Goal: Transaction & Acquisition: Purchase product/service

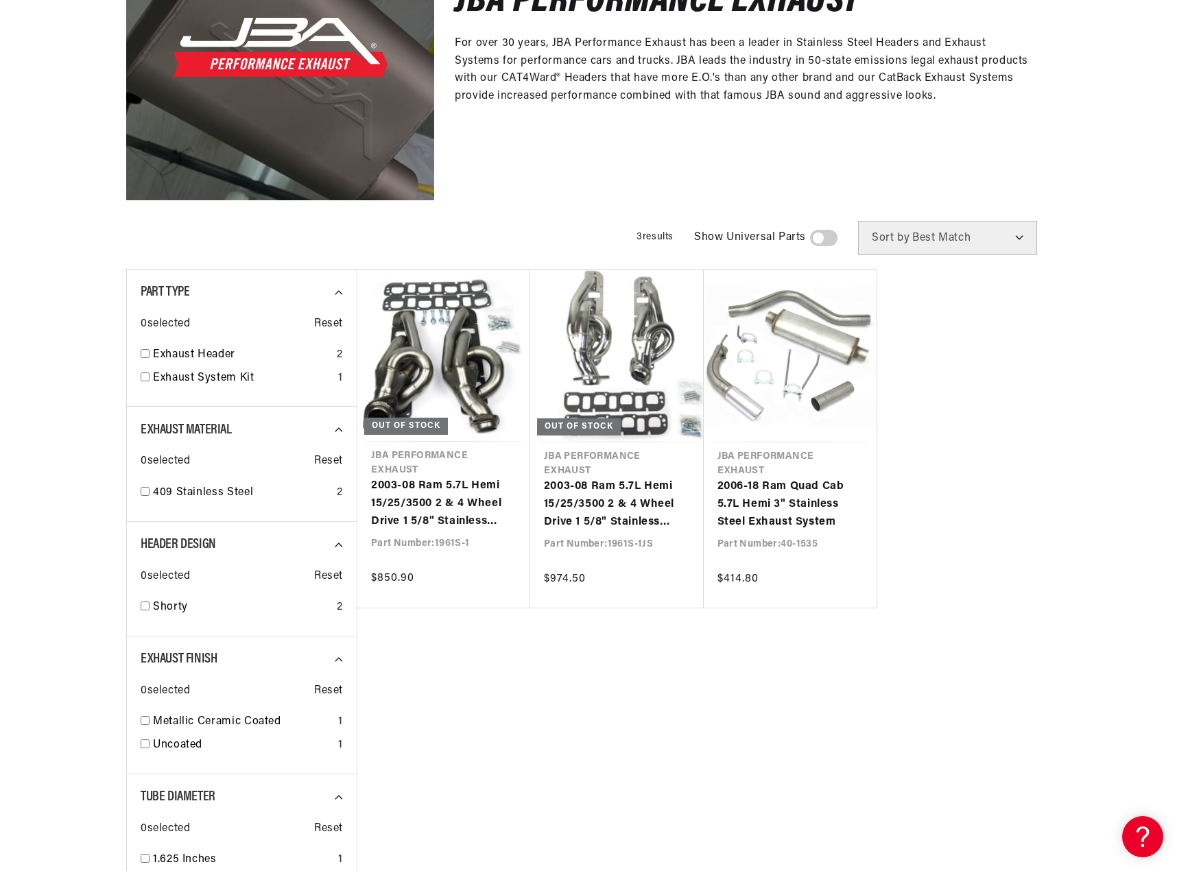
scroll to position [137, 0]
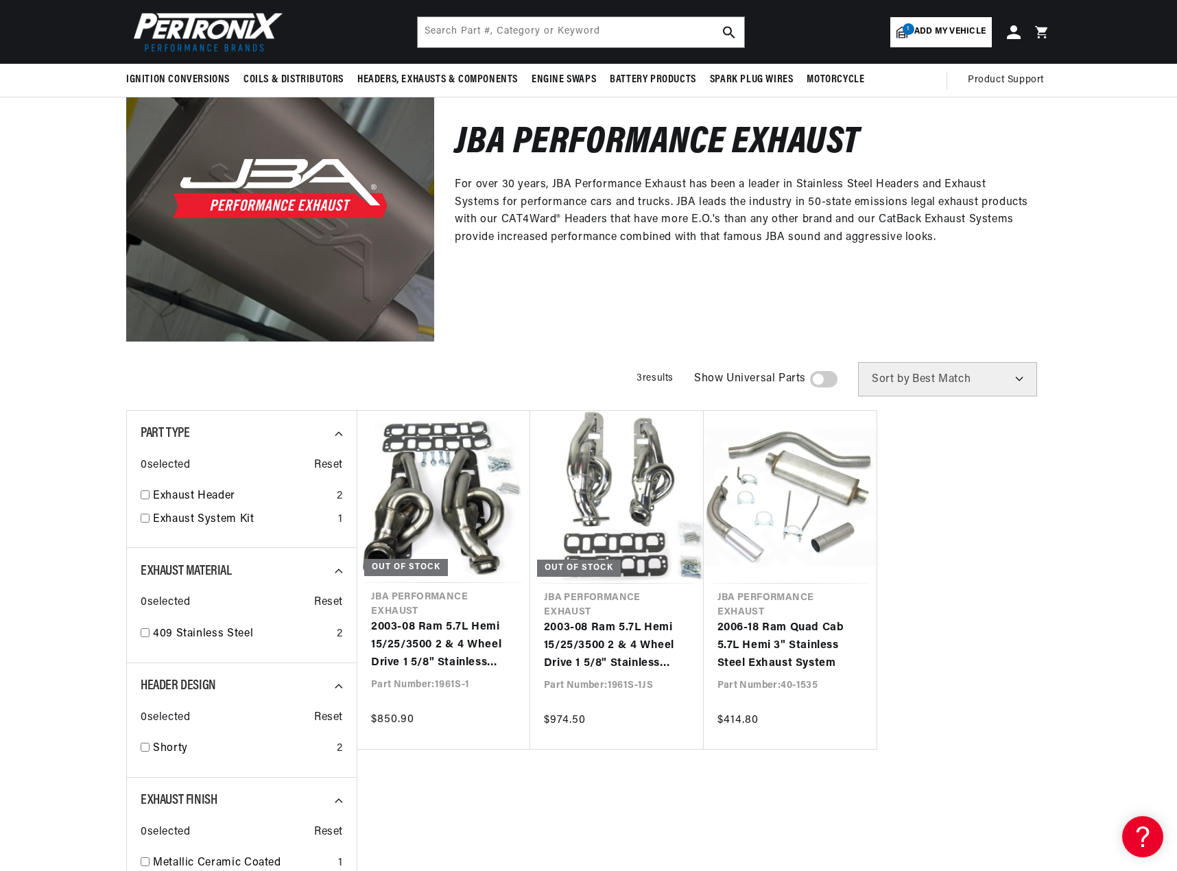
click at [911, 34] on span "1" at bounding box center [909, 29] width 12 height 12
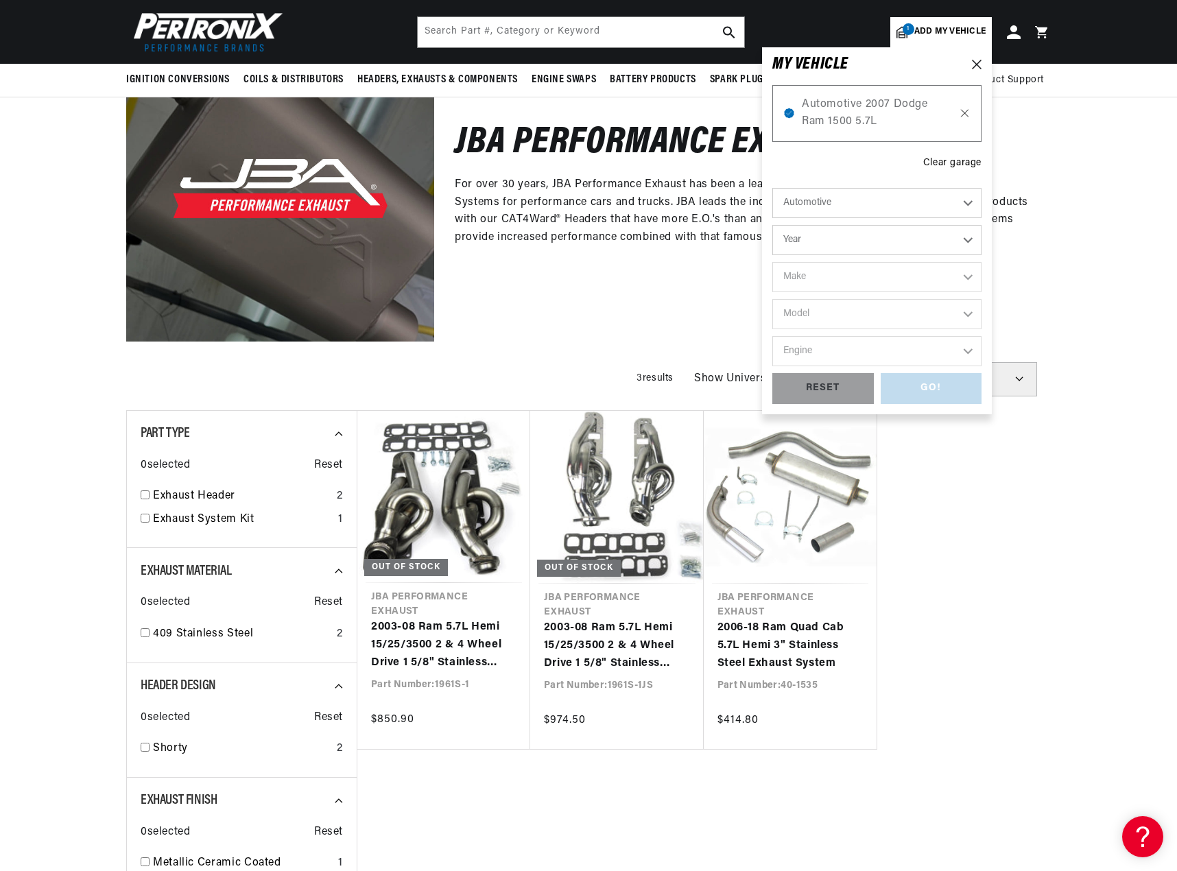
click at [962, 118] on icon at bounding box center [965, 113] width 12 height 11
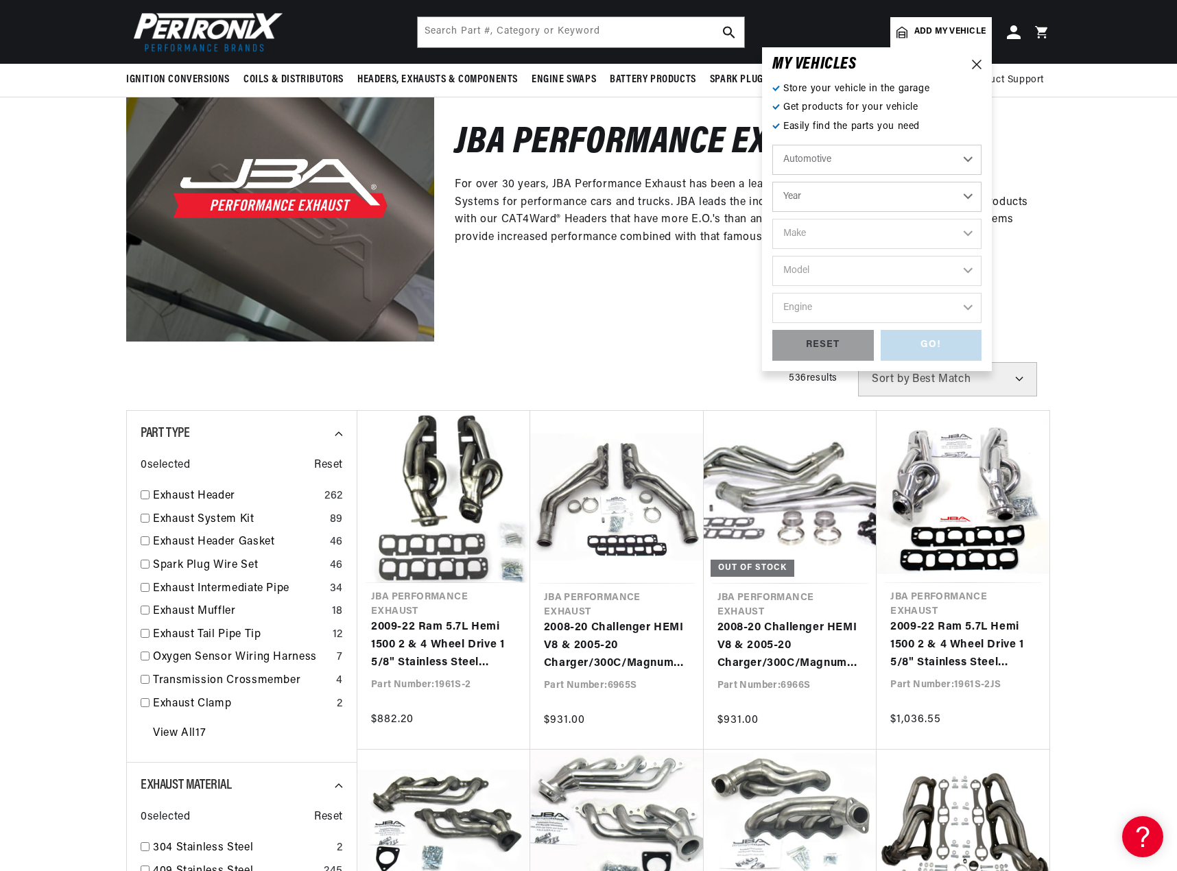
click at [899, 162] on select "Automotive Agricultural Industrial Marine Motorcycle" at bounding box center [876, 160] width 209 height 30
click at [772, 145] on select "Automotive Agricultural Industrial Marine Motorcycle" at bounding box center [876, 160] width 209 height 30
click at [857, 192] on select "Year 2026 2025 2024 2023 2022 2021 2020 2019 2018 2017 2016 2015 2014 2013 2012…" at bounding box center [876, 197] width 209 height 30
select select "2016"
click at [772, 182] on select "Year 2026 2025 2024 2023 2022 2021 2020 2019 2018 2017 2016 2015 2014 2013 2012…" at bounding box center [876, 197] width 209 height 30
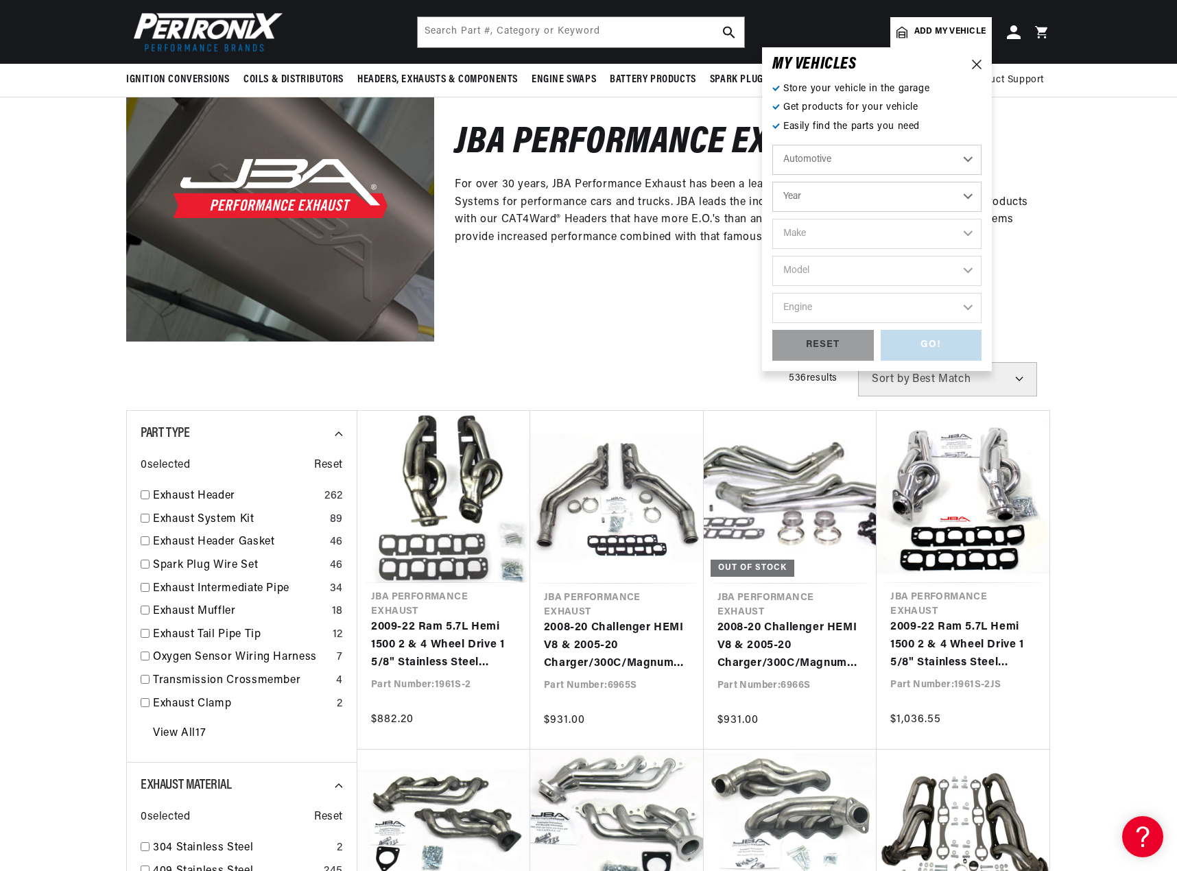
select select "2016"
click at [848, 244] on select "Make Cadillac Chevrolet Chrysler Dodge Ford GMC INFINITI Jeep Nissan Ram Scion …" at bounding box center [876, 234] width 209 height 30
select select "Dodge"
click at [772, 219] on select "Make Cadillac Chevrolet Chrysler Dodge Ford GMC INFINITI Jeep Nissan Ram Scion …" at bounding box center [876, 234] width 209 height 30
click at [829, 273] on select "Model Challenger Charger Durango" at bounding box center [876, 271] width 209 height 30
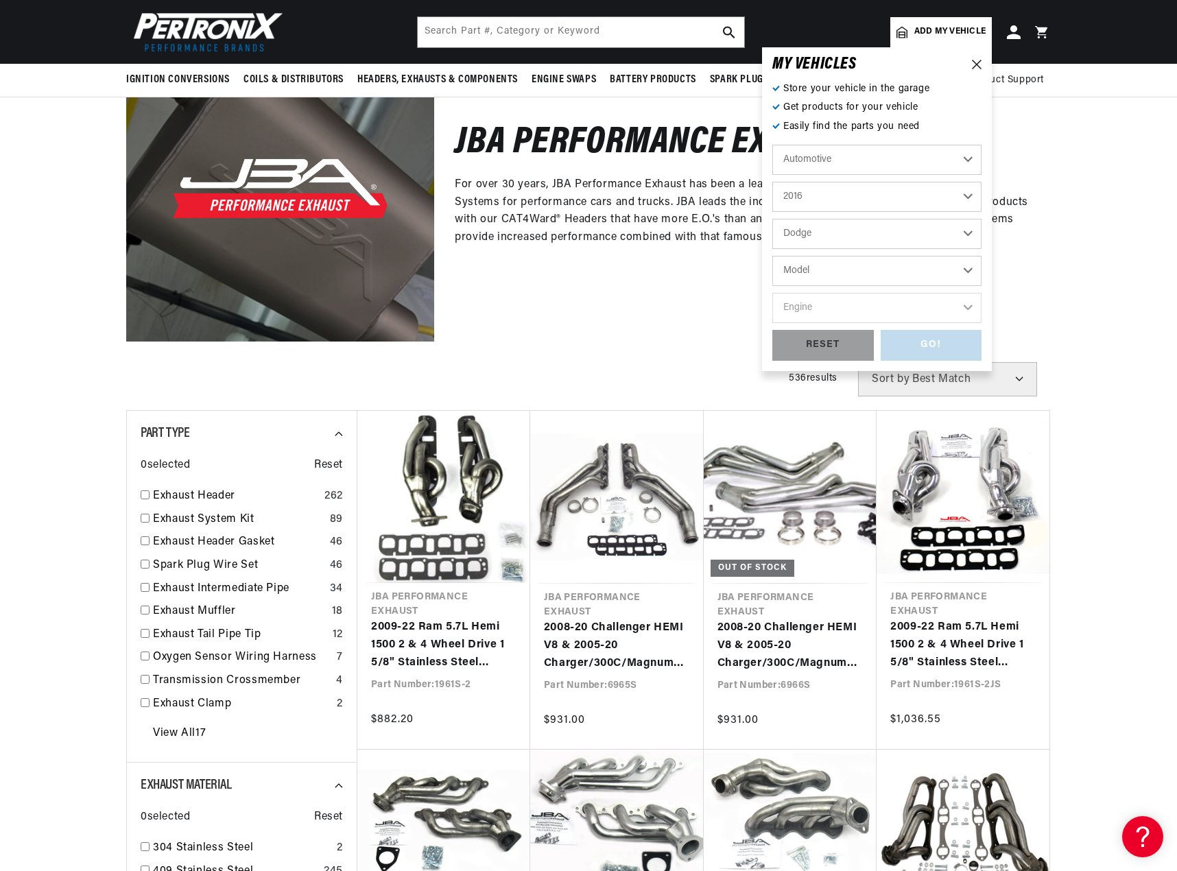
click at [830, 241] on select "Cadillac Chevrolet Chrysler Dodge Ford GMC INFINITI Jeep Nissan Ram Scion Subar…" at bounding box center [876, 234] width 209 height 30
click at [772, 219] on select "Cadillac Chevrolet Chrysler Dodge Ford GMC INFINITI Jeep Nissan Ram Scion Subar…" at bounding box center [876, 234] width 209 height 30
select select "Ram"
click at [836, 276] on select "Model 1500" at bounding box center [876, 271] width 209 height 30
select select "1500"
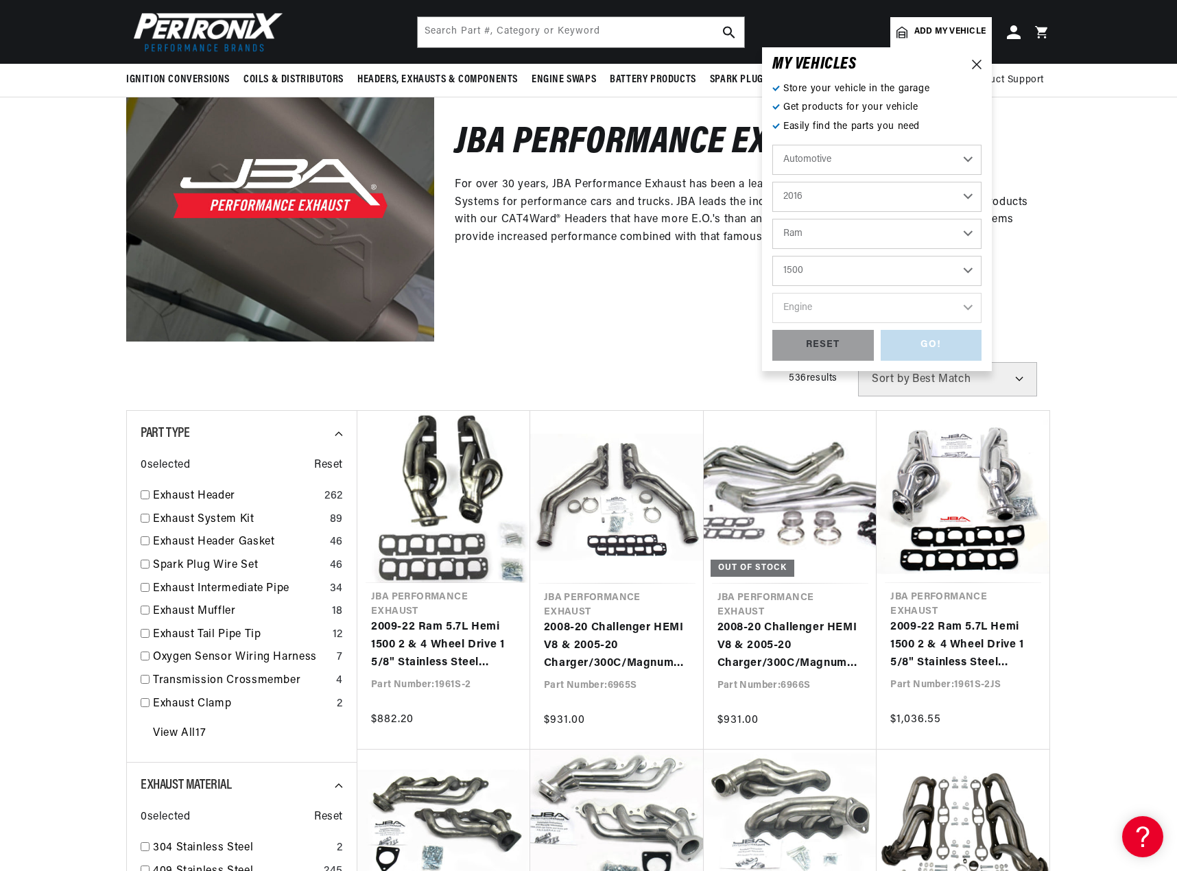
click at [772, 256] on select "Model 1500" at bounding box center [876, 271] width 209 height 30
select select "1500"
click at [833, 309] on select "Engine 5.7L" at bounding box center [876, 308] width 209 height 30
select select "5.7L"
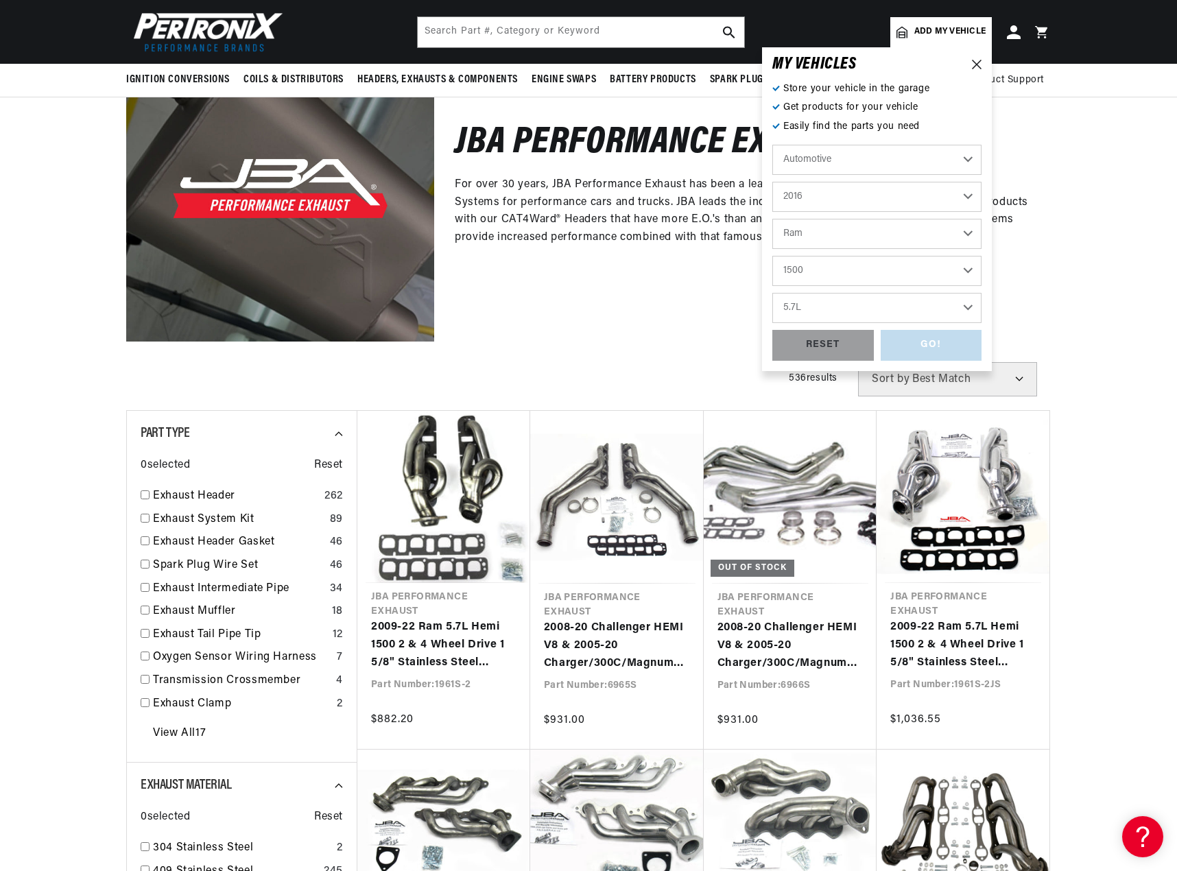
click at [772, 293] on select "Engine 5.7L" at bounding box center [876, 308] width 209 height 30
select select "5.7L"
click at [923, 352] on div "GO!" at bounding box center [932, 345] width 102 height 31
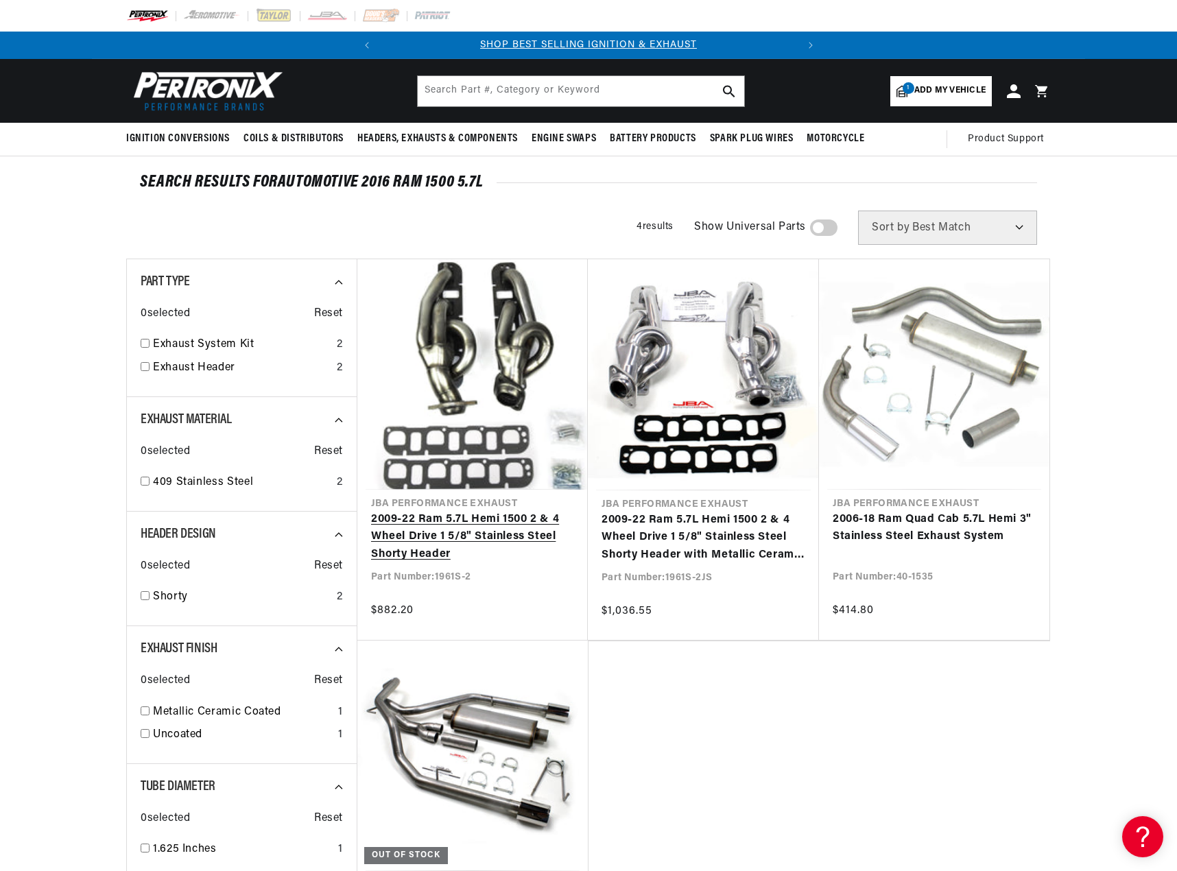
click at [401, 526] on link "2009-22 Ram 5.7L Hemi 1500 2 & 4 Wheel Drive 1 5/8" Stainless Steel Shorty Head…" at bounding box center [472, 537] width 203 height 53
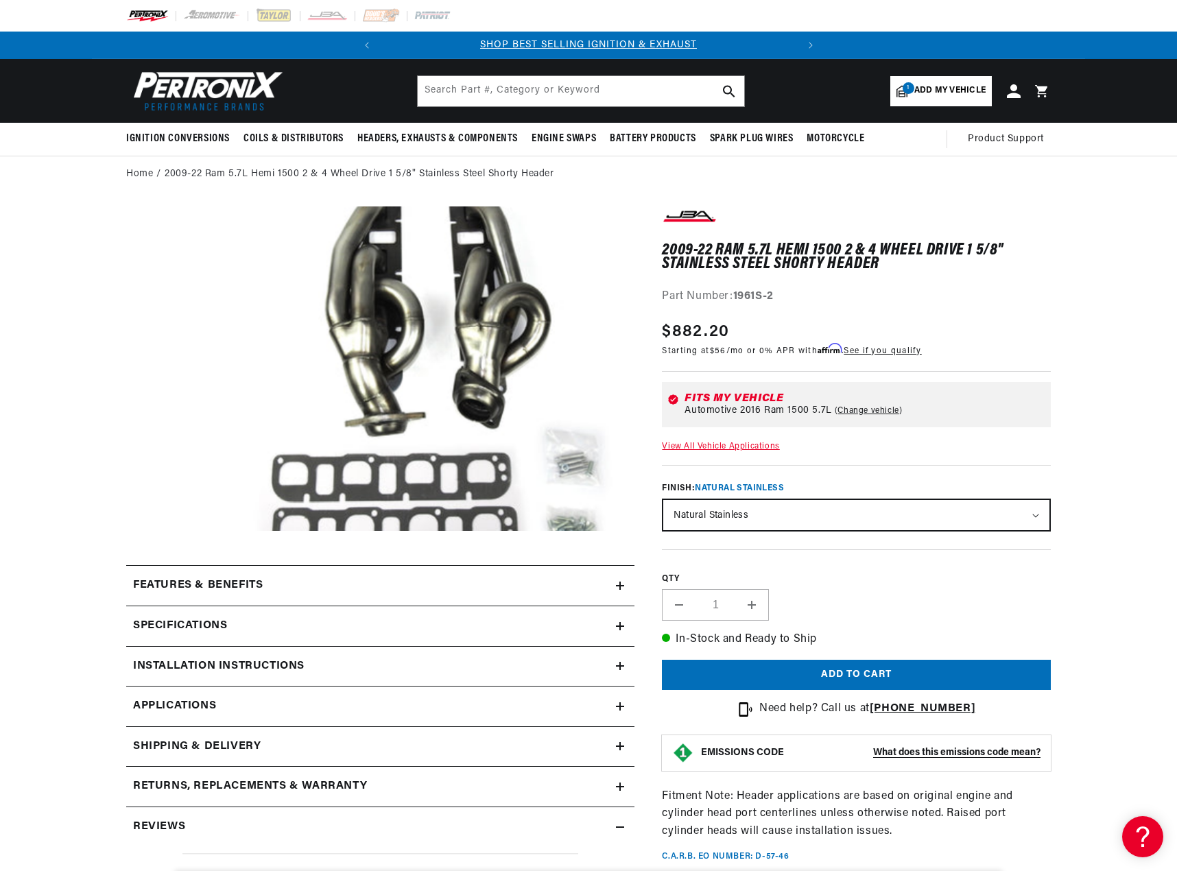
click at [102, 509] on section "2009-22 Ram 5.7L Hemi 1500 2 & 4 Wheel Drive 1 5/8" Stainless Steel Shorty Head…" at bounding box center [588, 726] width 993 height 1067
click at [1152, 300] on section "2009-22 Ram 5.7L Hemi 1500 2 & 4 Wheel Drive 1 5/8" Stainless Steel Shorty Head…" at bounding box center [588, 726] width 1177 height 1067
